Goal: Task Accomplishment & Management: Manage account settings

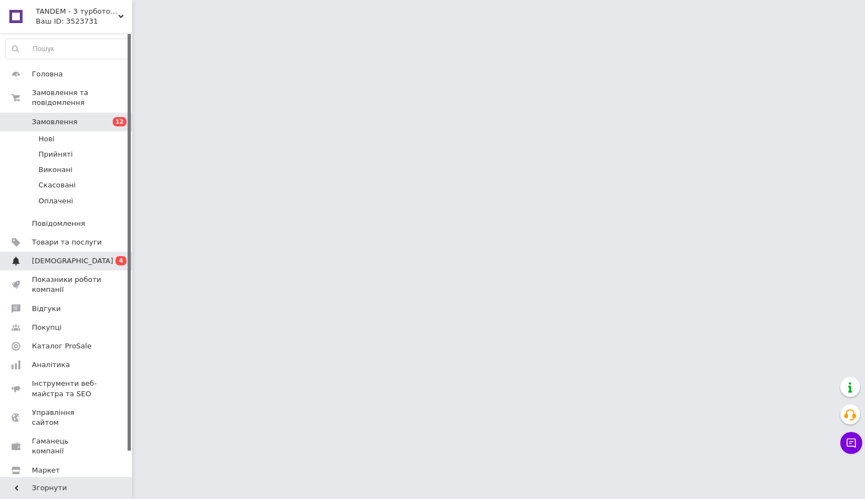
click at [87, 257] on span "[DEMOGRAPHIC_DATA]" at bounding box center [67, 261] width 70 height 10
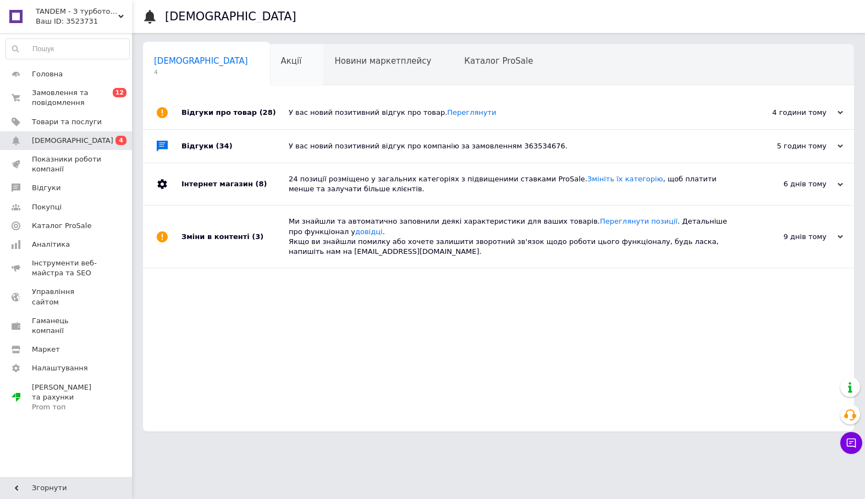
click at [281, 62] on span "Акції" at bounding box center [291, 61] width 21 height 10
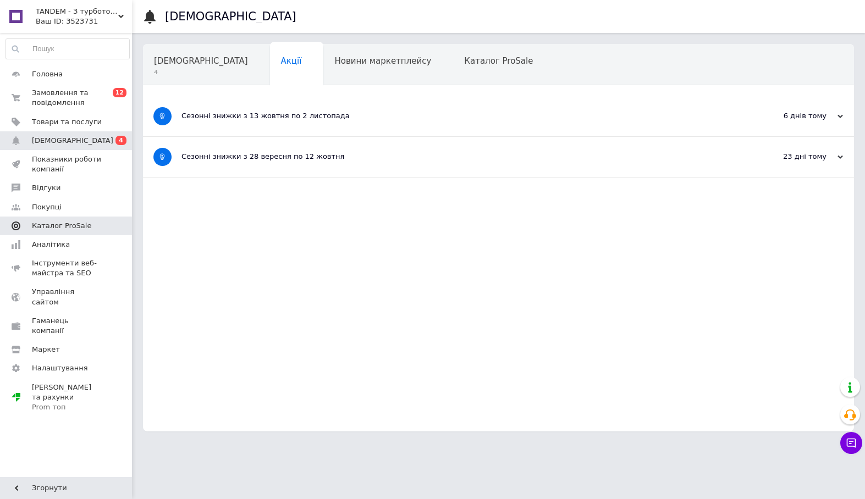
click at [81, 229] on span "Каталог ProSale" at bounding box center [61, 226] width 59 height 10
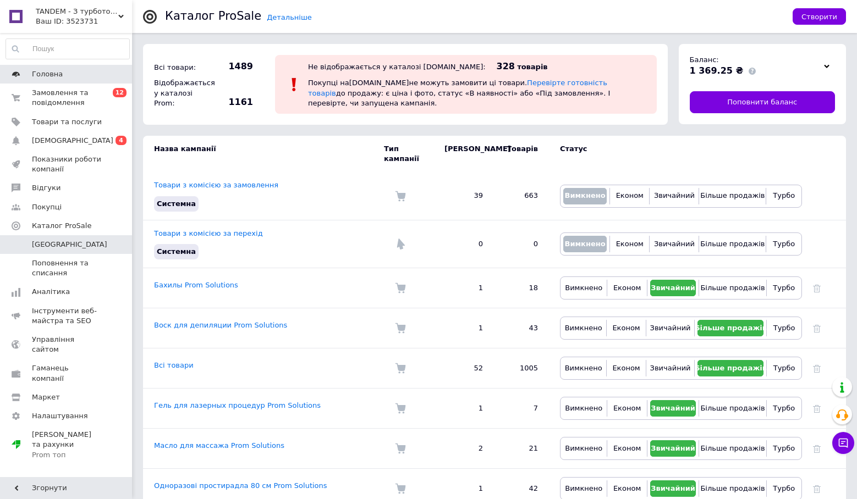
click at [94, 74] on span "Головна" at bounding box center [67, 74] width 70 height 10
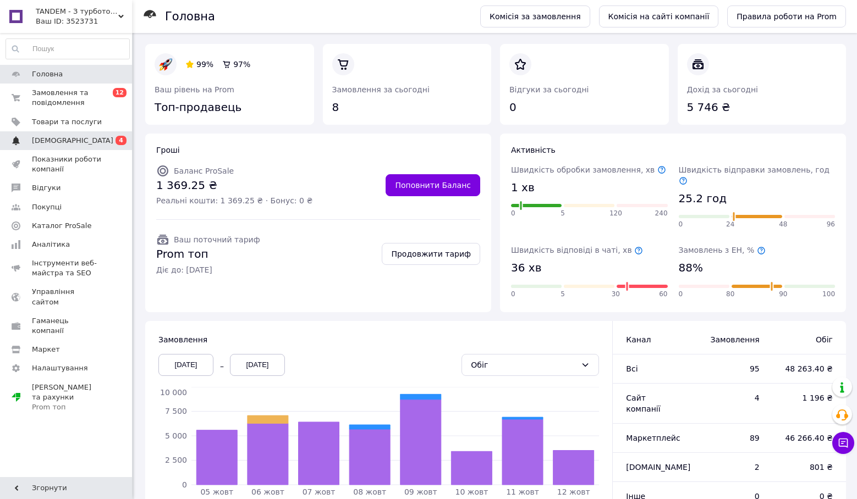
click at [66, 141] on span "[DEMOGRAPHIC_DATA]" at bounding box center [72, 141] width 81 height 10
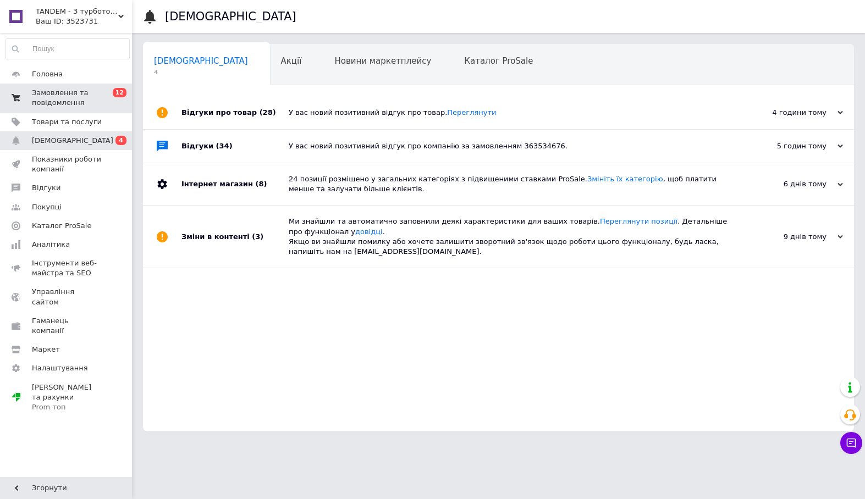
click at [79, 90] on span "Замовлення та повідомлення" at bounding box center [67, 98] width 70 height 20
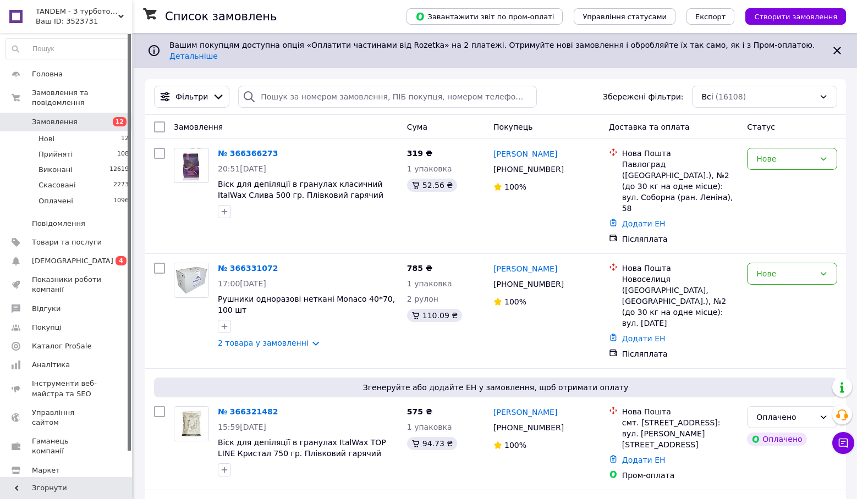
click at [535, 148] on link "[PERSON_NAME]" at bounding box center [525, 153] width 64 height 11
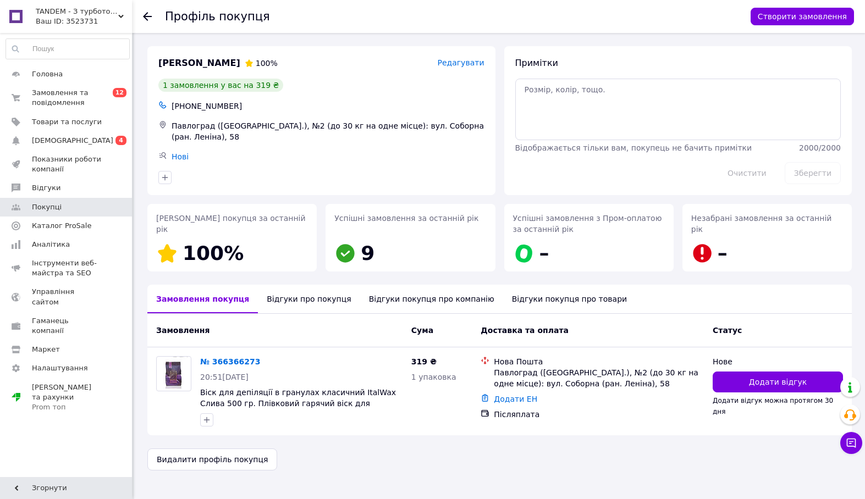
click at [313, 298] on div "Відгуки про покупця" at bounding box center [309, 299] width 102 height 29
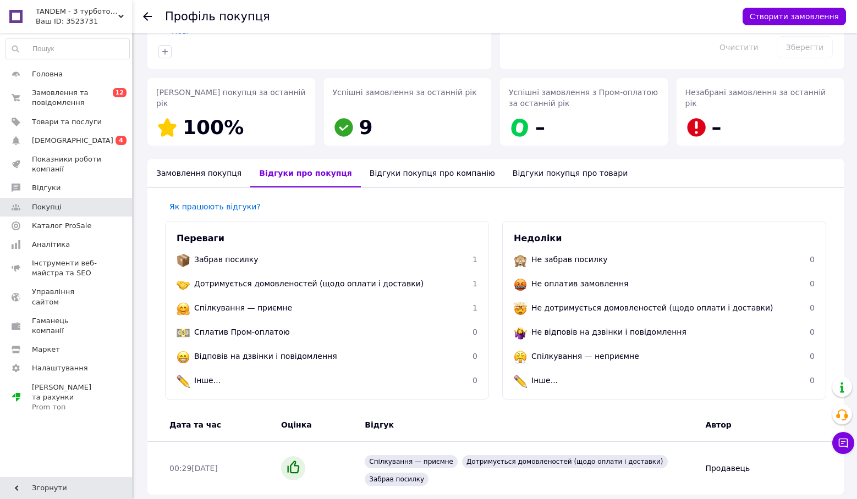
scroll to position [169, 0]
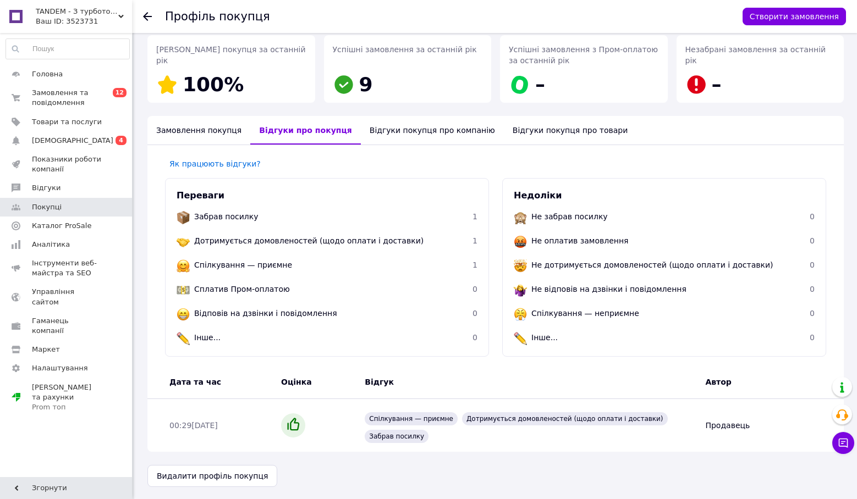
click at [218, 128] on div "Замовлення покупця" at bounding box center [198, 130] width 103 height 29
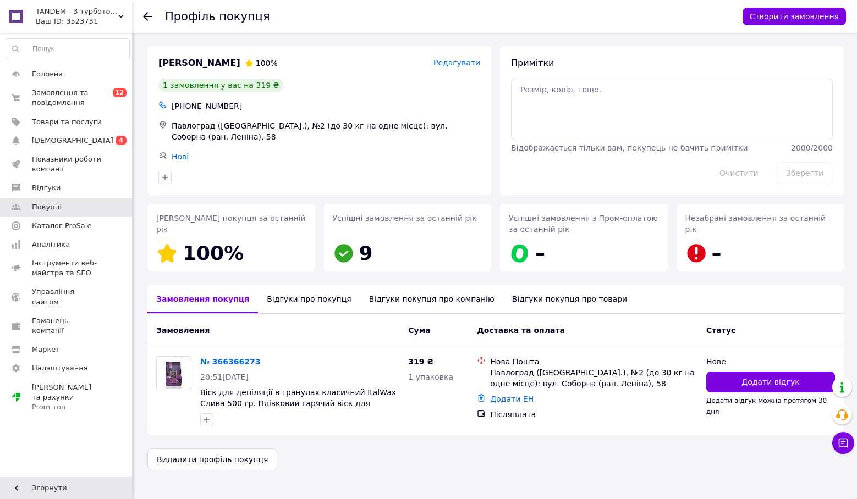
scroll to position [0, 0]
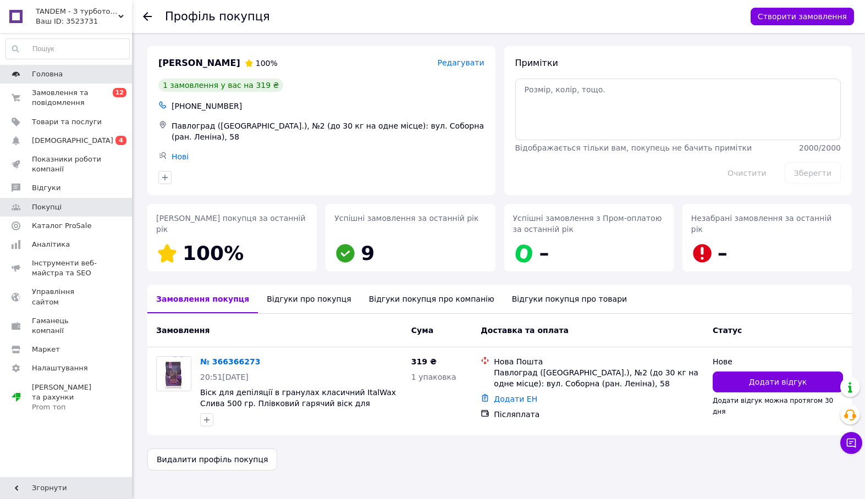
click at [79, 70] on span "Головна" at bounding box center [67, 74] width 70 height 10
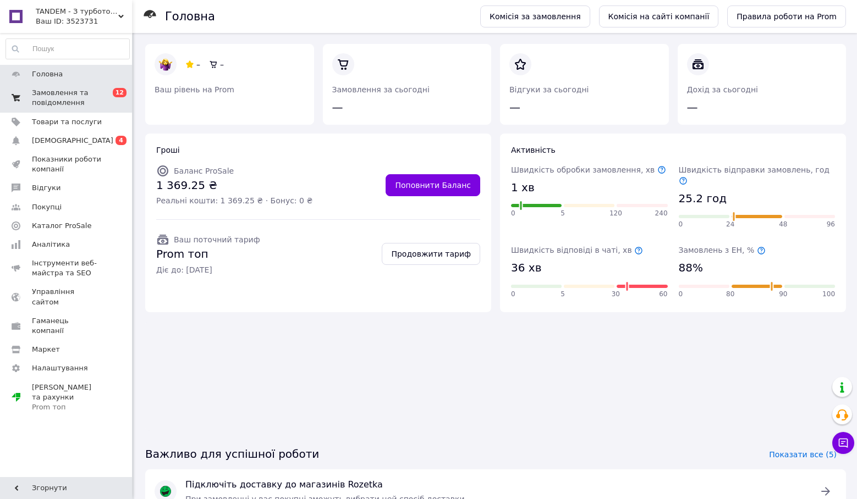
click at [88, 100] on span "Замовлення та повідомлення" at bounding box center [67, 98] width 70 height 20
